Goal: Task Accomplishment & Management: Manage account settings

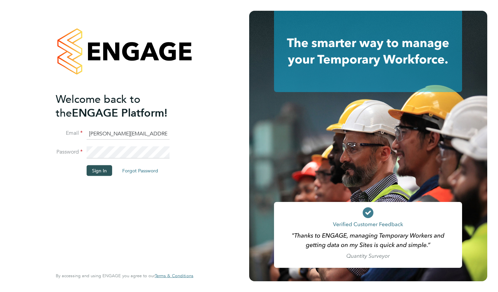
click at [103, 169] on button "Sign In" at bounding box center [100, 170] width 26 height 11
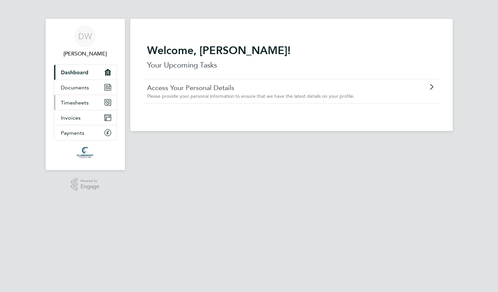
click at [83, 101] on span "Timesheets" at bounding box center [75, 102] width 28 height 6
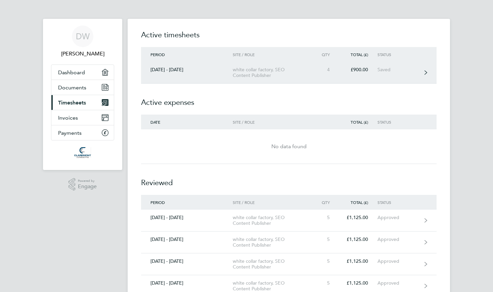
click at [177, 69] on div "[DATE] - [DATE]" at bounding box center [187, 70] width 92 height 6
click at [211, 75] on link "[DATE] - [DATE] white collar factory, SEO Content Publisher 4 £900.00 Saved" at bounding box center [289, 73] width 296 height 22
click at [427, 73] on icon at bounding box center [426, 72] width 3 height 5
click at [426, 73] on icon at bounding box center [426, 72] width 3 height 5
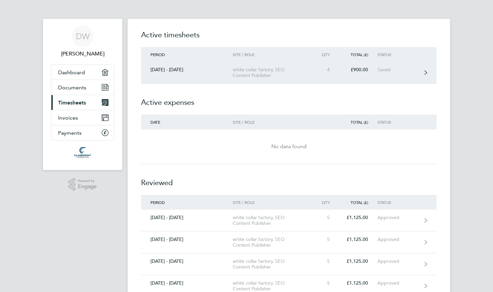
click at [253, 74] on div "white collar factory, SEO Content Publisher" at bounding box center [271, 72] width 77 height 11
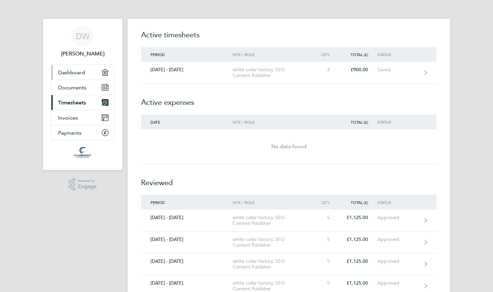
click at [87, 73] on link "Dashboard" at bounding box center [82, 72] width 62 height 15
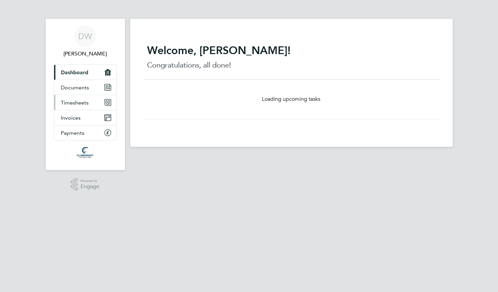
click at [79, 105] on span "Timesheets" at bounding box center [75, 102] width 28 height 6
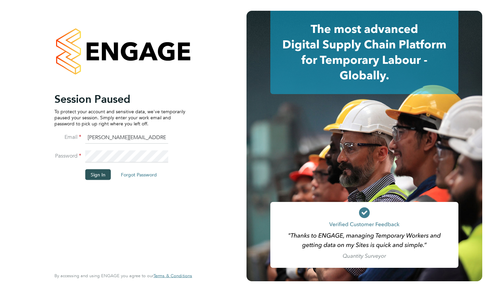
click at [99, 176] on button "Sign In" at bounding box center [98, 174] width 26 height 11
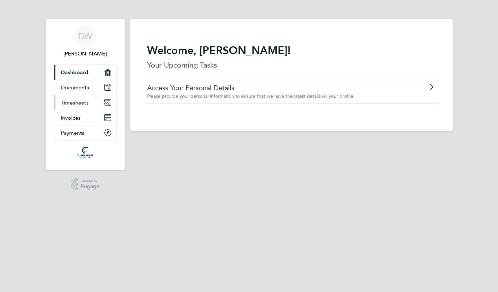
click at [82, 105] on span "Timesheets" at bounding box center [75, 102] width 28 height 6
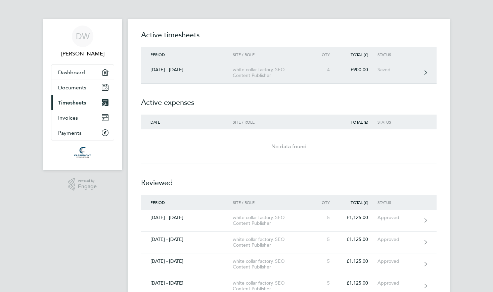
click at [275, 74] on div "white collar factory, SEO Content Publisher" at bounding box center [271, 72] width 77 height 11
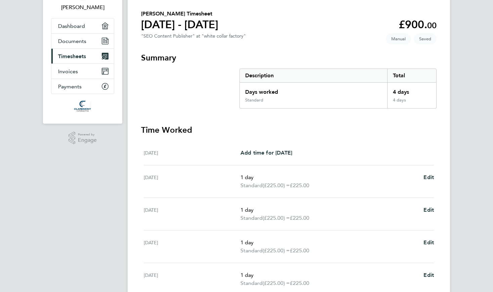
scroll to position [110, 0]
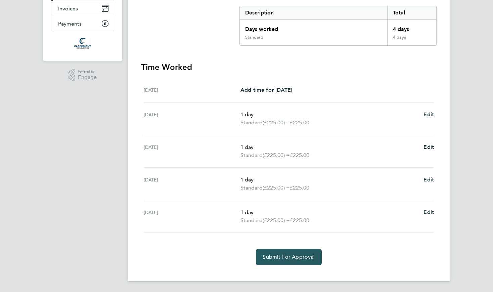
click at [299, 255] on span "Submit For Approval" at bounding box center [289, 257] width 52 height 7
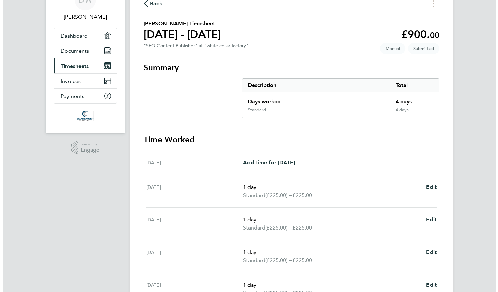
scroll to position [0, 0]
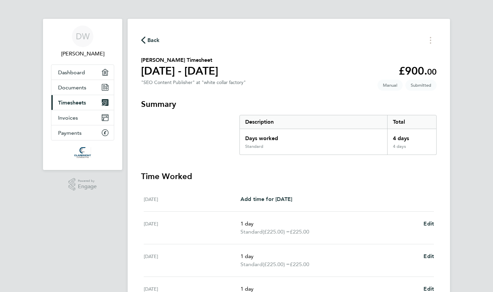
click at [148, 40] on span "Back" at bounding box center [154, 40] width 12 height 8
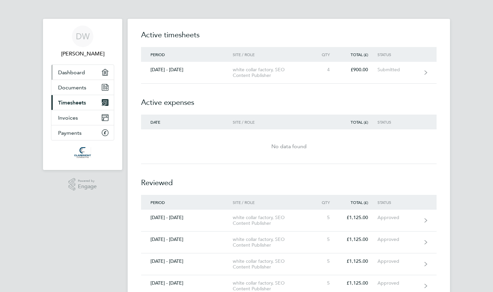
click at [78, 70] on span "Dashboard" at bounding box center [71, 72] width 27 height 6
